Goal: Browse casually: Explore the website without a specific task or goal

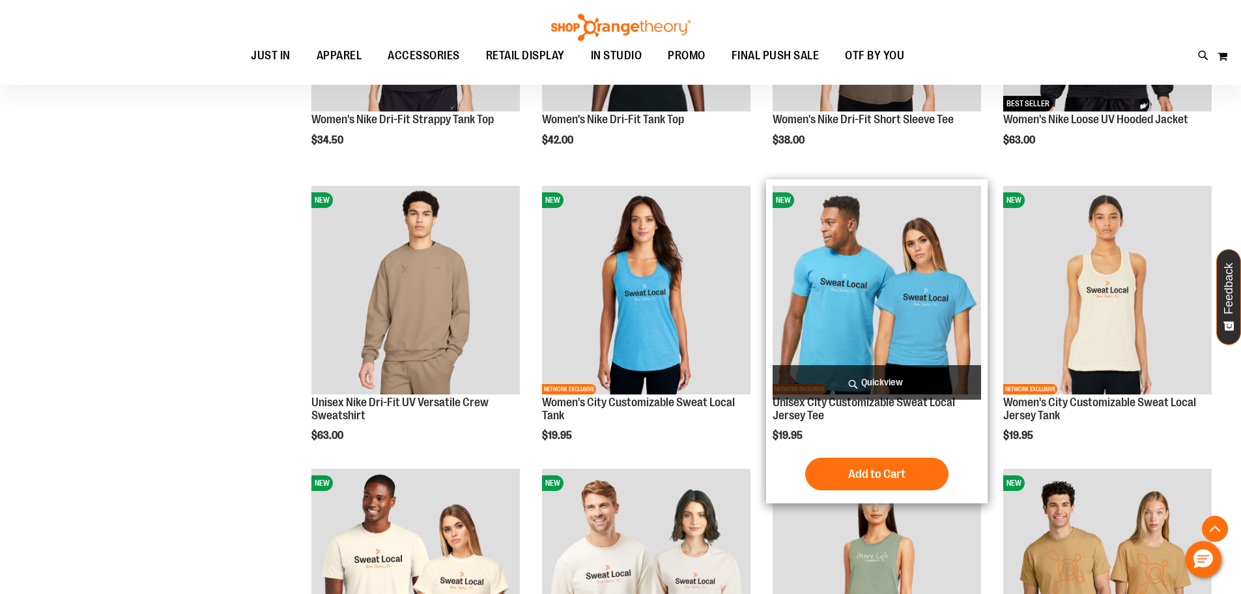
scroll to position [1131, 0]
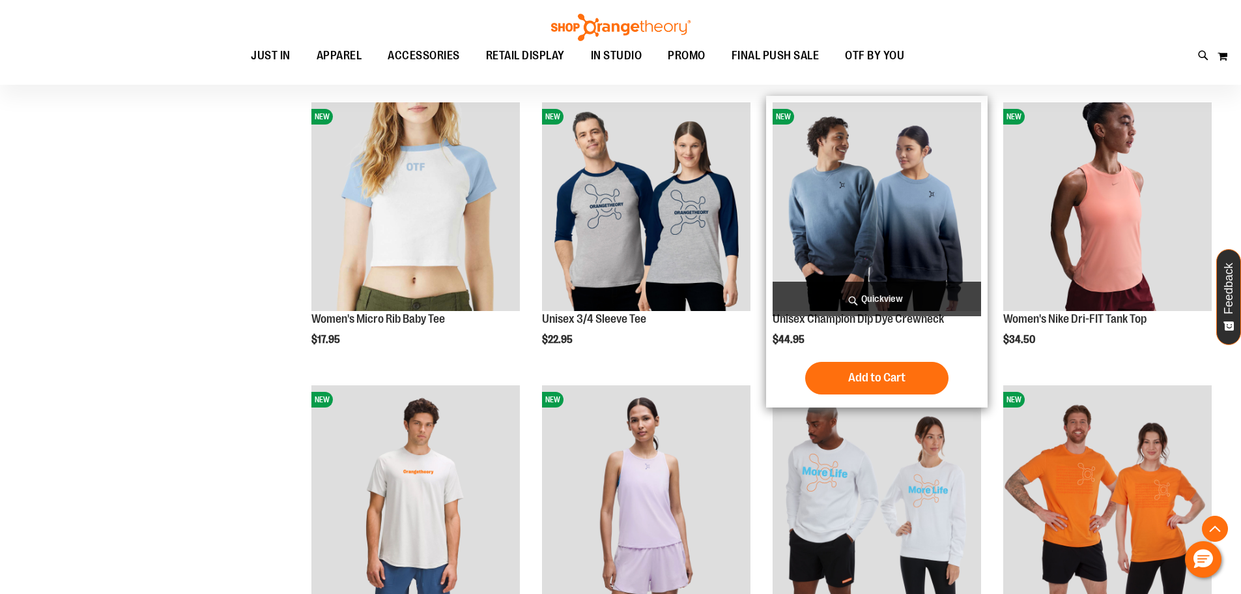
scroll to position [1717, 0]
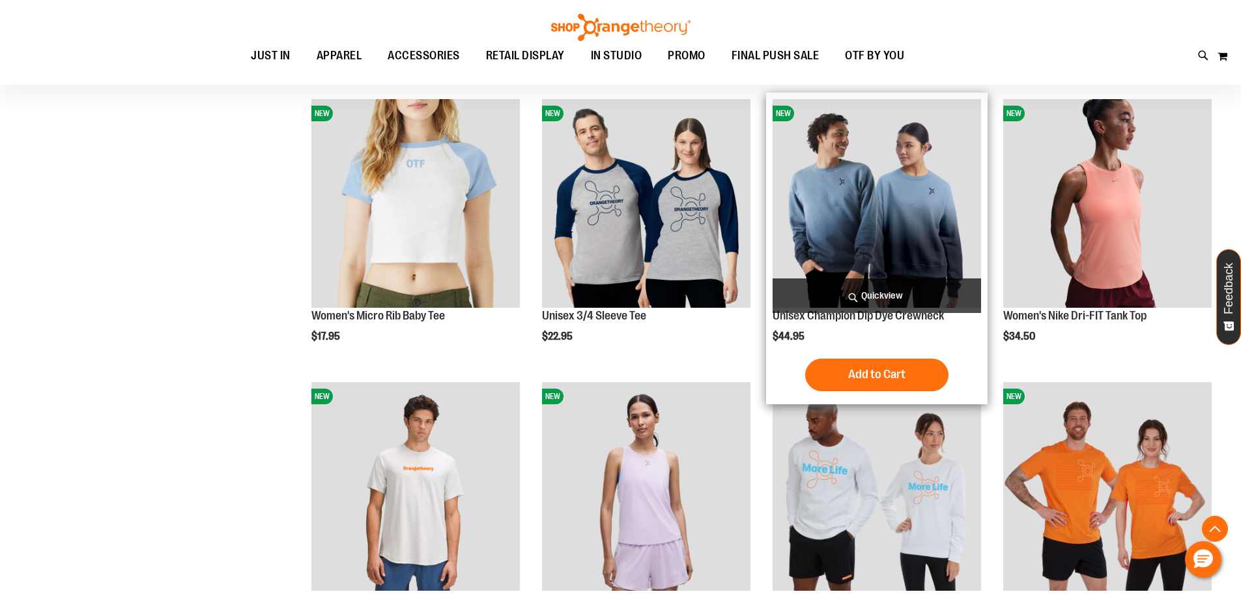
click at [851, 228] on img "product" at bounding box center [877, 203] width 208 height 208
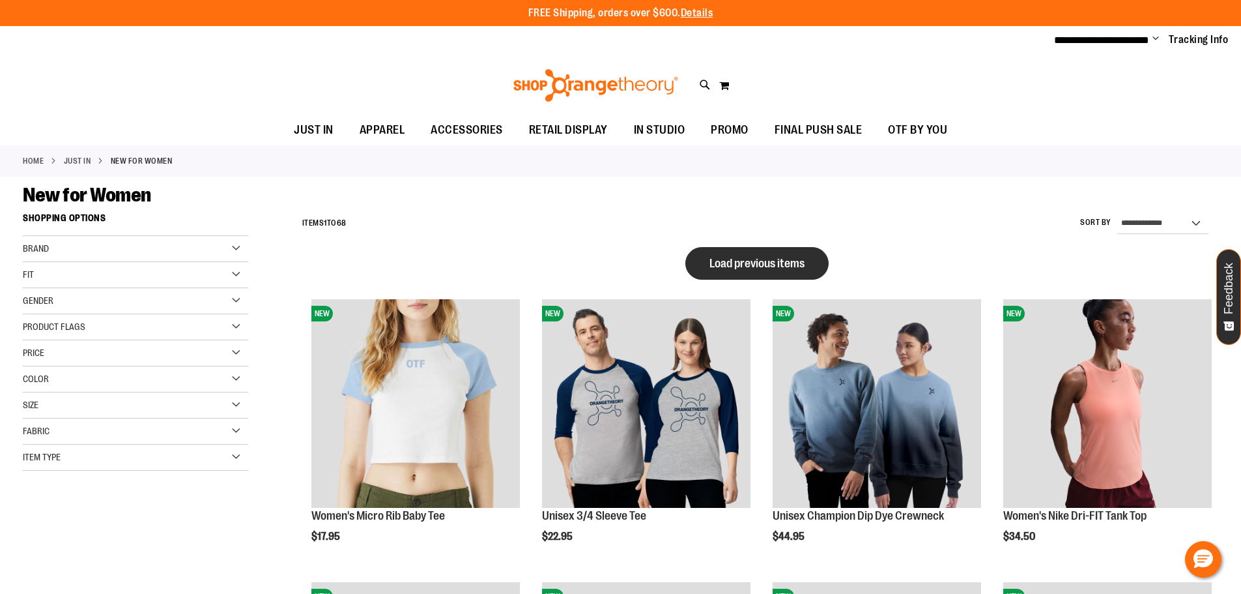
click at [741, 266] on span "Load previous items" at bounding box center [756, 263] width 95 height 13
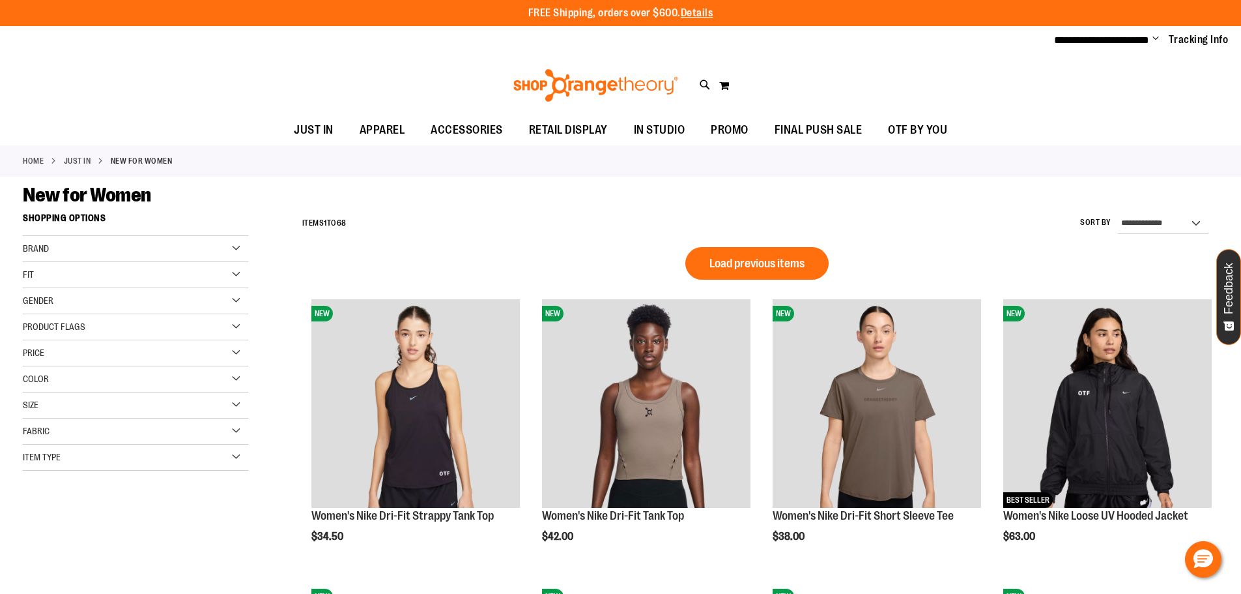
click at [775, 273] on button "Load previous items" at bounding box center [756, 263] width 143 height 33
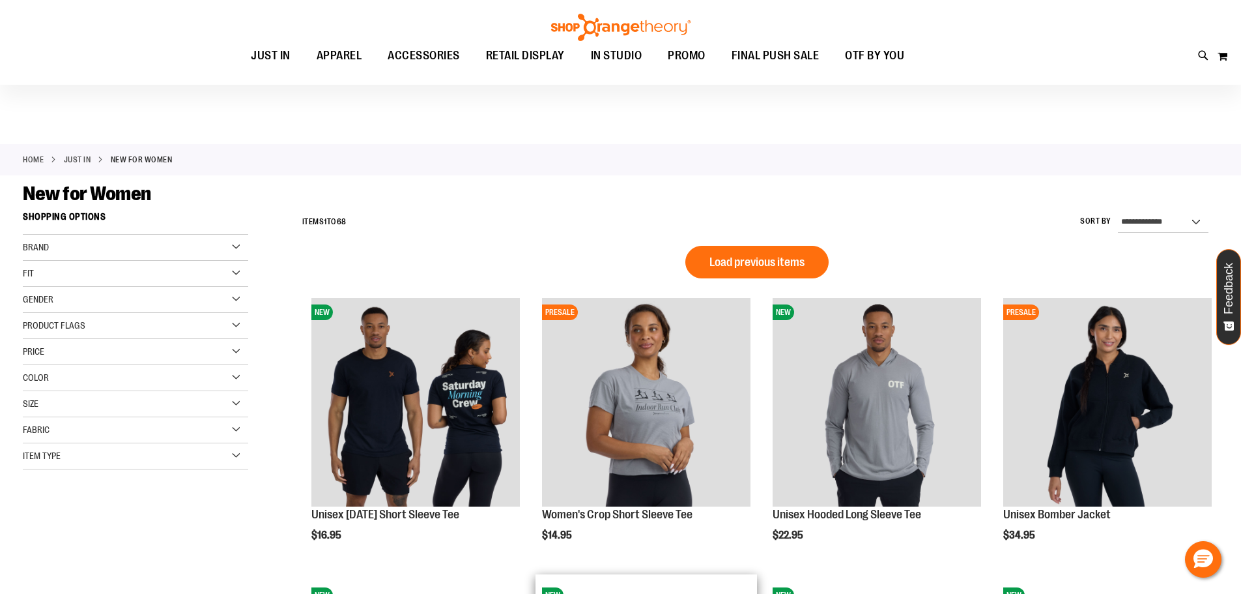
scroll to position [390, 0]
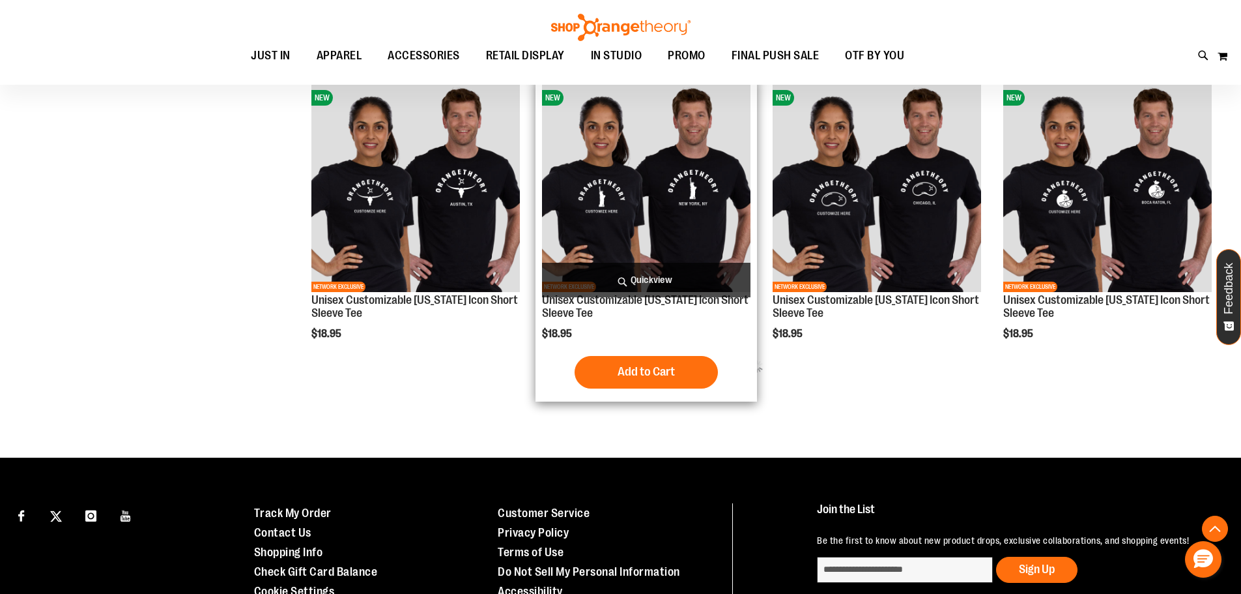
scroll to position [3192, 0]
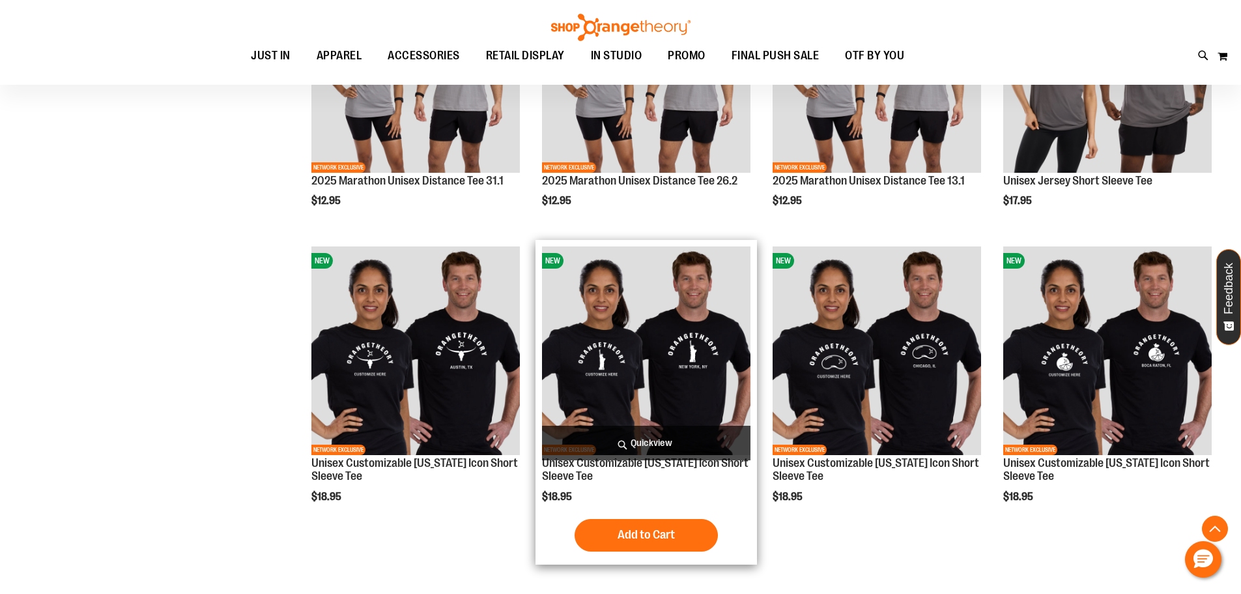
scroll to position [3061, 0]
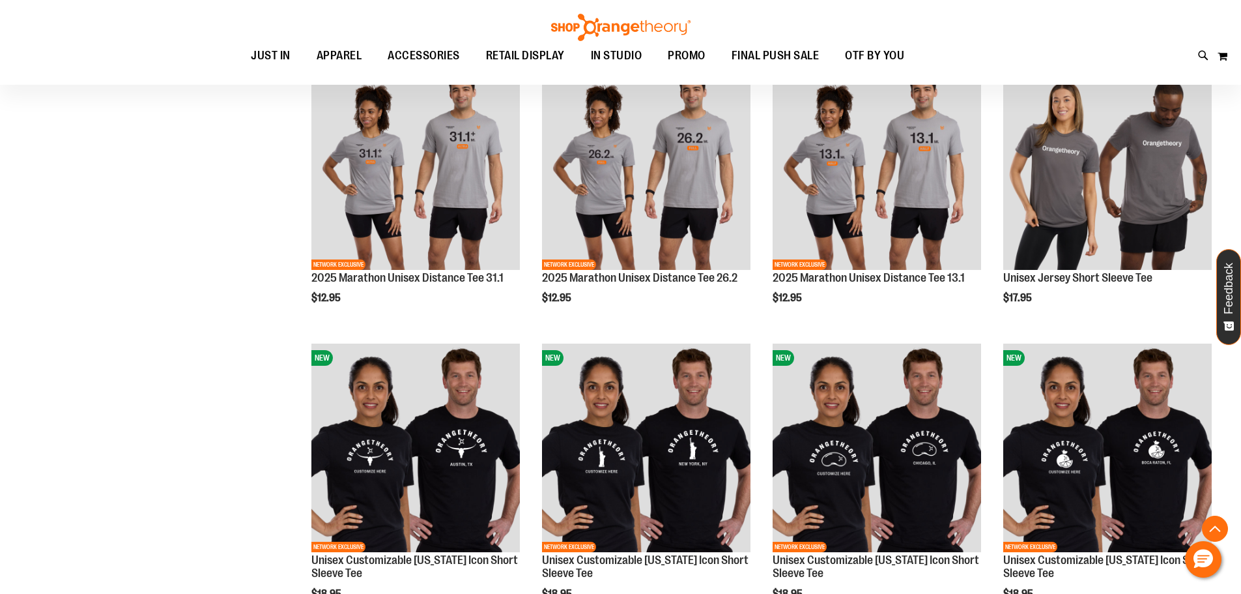
scroll to position [3322, 0]
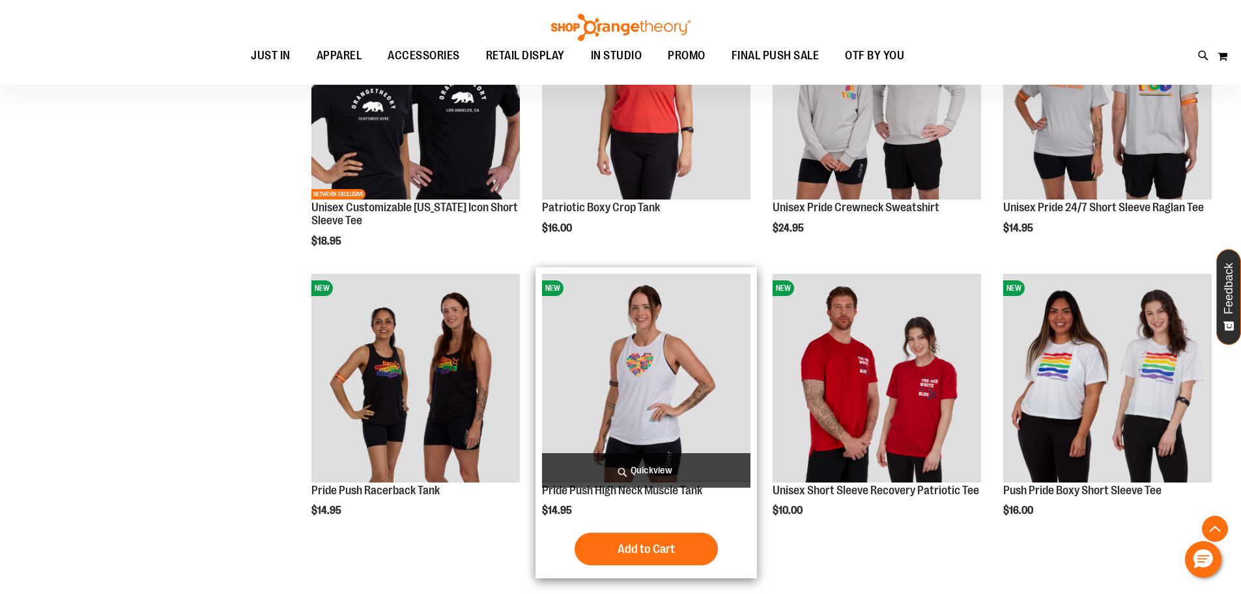
scroll to position [3778, 0]
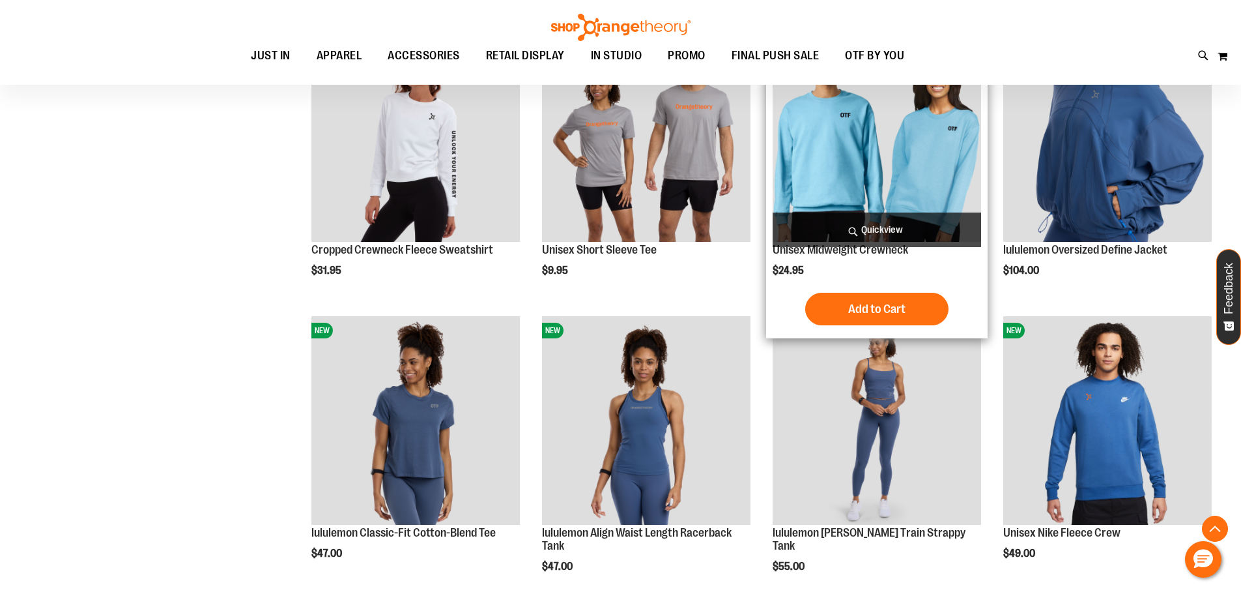
scroll to position [2605, 0]
